Goal: Obtain resource: Download file/media

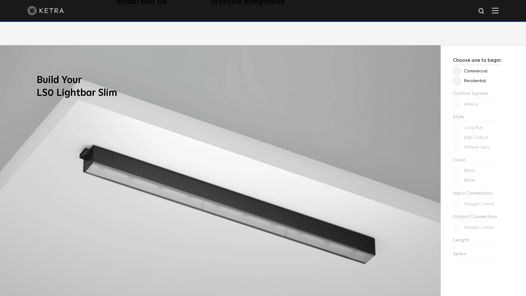
scroll to position [531, 0]
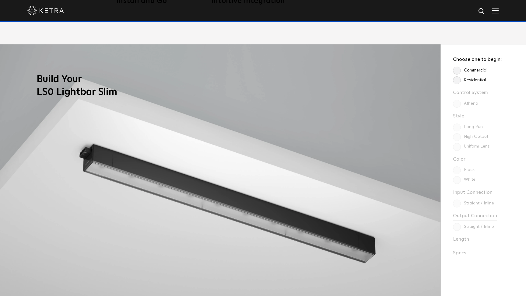
click at [456, 81] on label "Residential" at bounding box center [469, 80] width 33 height 5
click at [0, 0] on input "Residential" at bounding box center [0, 0] width 0 height 0
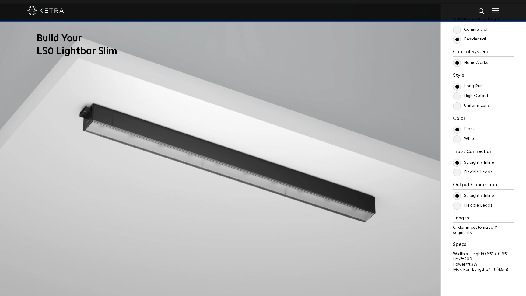
scroll to position [573, 0]
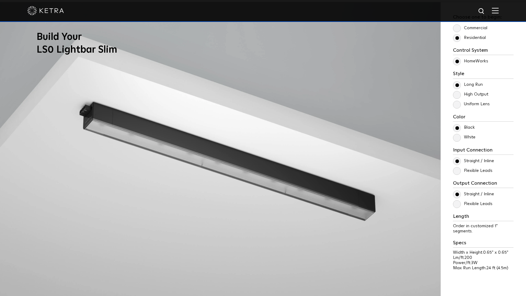
click at [458, 95] on label "High Output" at bounding box center [470, 94] width 35 height 5
click at [0, 0] on input "High Output" at bounding box center [0, 0] width 0 height 0
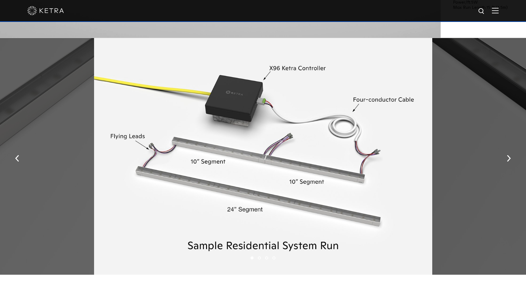
scroll to position [831, 0]
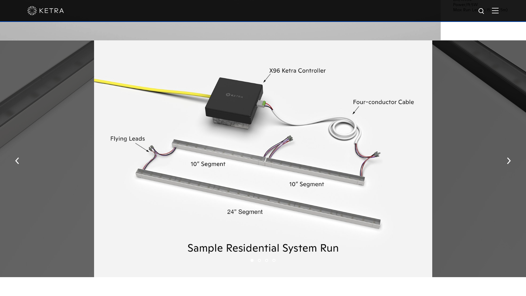
click at [259, 259] on li "2" at bounding box center [259, 260] width 3 height 3
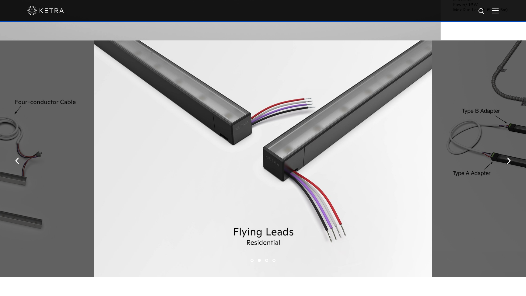
click at [264, 257] on ul "1 2 3 4" at bounding box center [263, 260] width 526 height 9
click at [266, 259] on li "3" at bounding box center [266, 260] width 3 height 3
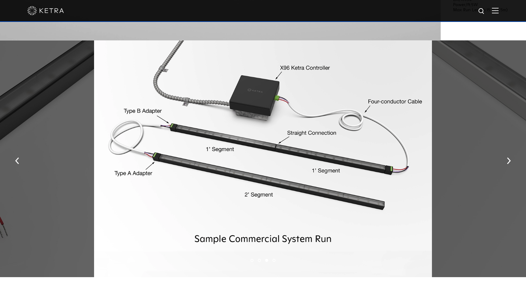
click at [274, 259] on li "4" at bounding box center [273, 260] width 3 height 3
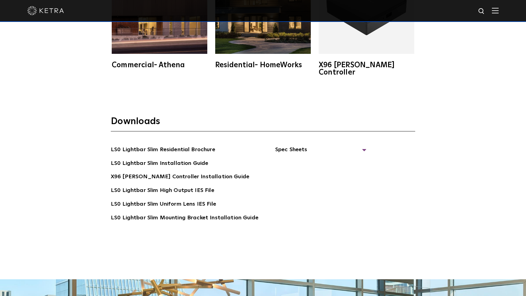
scroll to position [1224, 0]
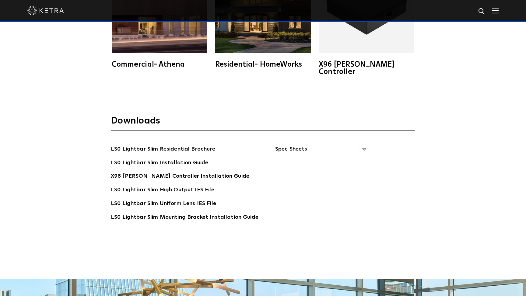
click at [282, 145] on span "Spec Sheets" at bounding box center [320, 151] width 91 height 13
click at [294, 158] on link "LS0 Lightbar Slim Spec Sheet" at bounding box center [322, 163] width 78 height 10
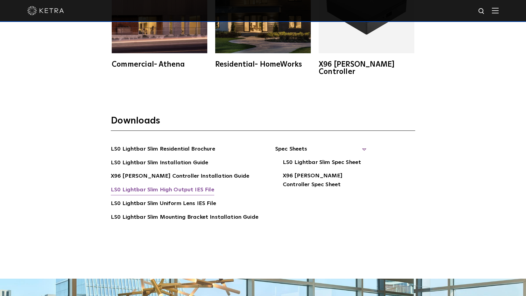
click at [168, 186] on link "LS0 Lightbar Slim High Output IES File" at bounding box center [162, 191] width 103 height 10
click at [172, 199] on link "LS0 Lightbar Slim Uniform Lens IES File" at bounding box center [163, 204] width 105 height 10
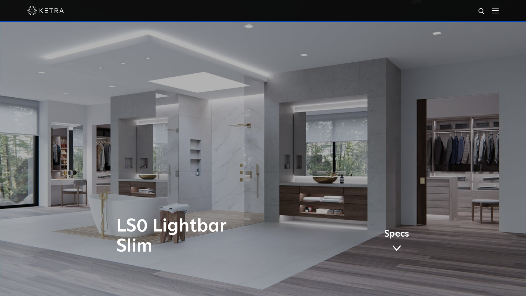
scroll to position [0, 0]
